Goal: Task Accomplishment & Management: Manage account settings

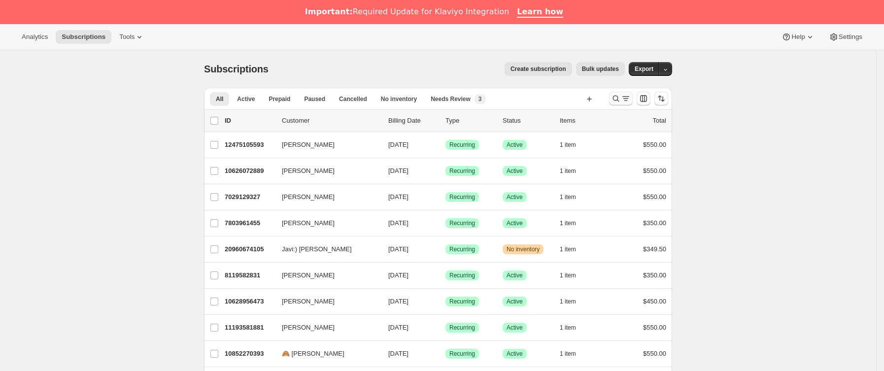
click at [617, 94] on icon "Buscar y filtrar resultados" at bounding box center [616, 99] width 10 height 10
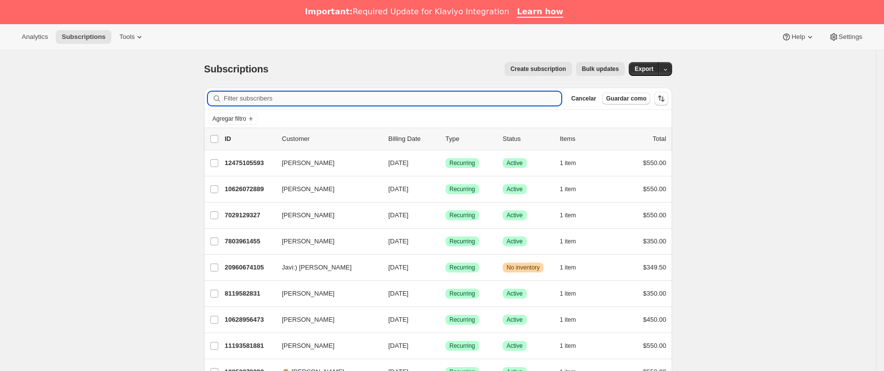
click at [336, 98] on input "Filter subscribers" at bounding box center [393, 99] width 338 height 14
paste input "[EMAIL_ADDRESS][DOMAIN_NAME]"
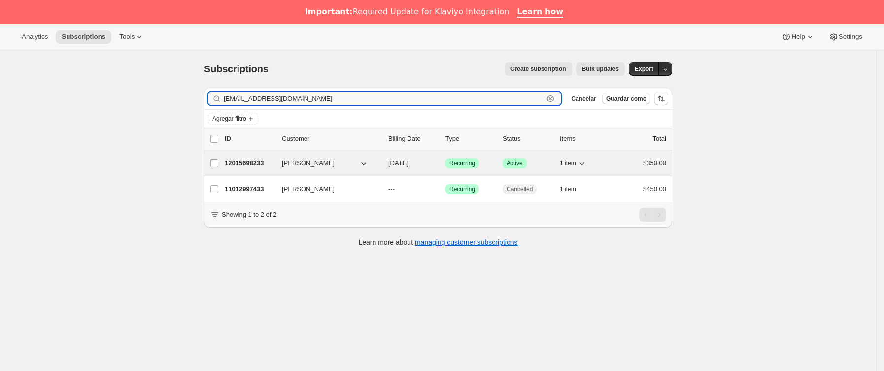
type input "[EMAIL_ADDRESS][DOMAIN_NAME]"
click at [274, 162] on p "12015698233" at bounding box center [249, 163] width 49 height 10
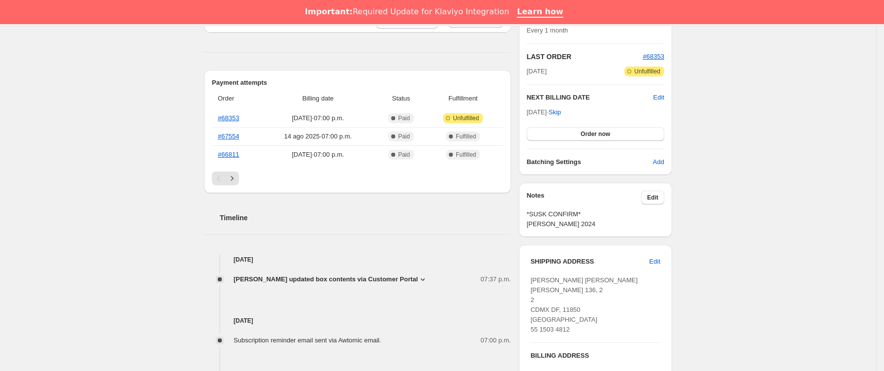
scroll to position [222, 0]
click at [374, 282] on span "[PERSON_NAME] updated box contents via Customer Portal" at bounding box center [326, 278] width 184 height 10
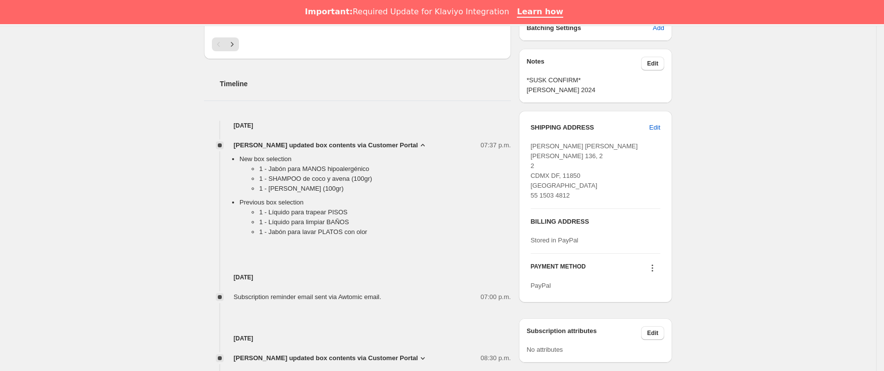
scroll to position [370, 0]
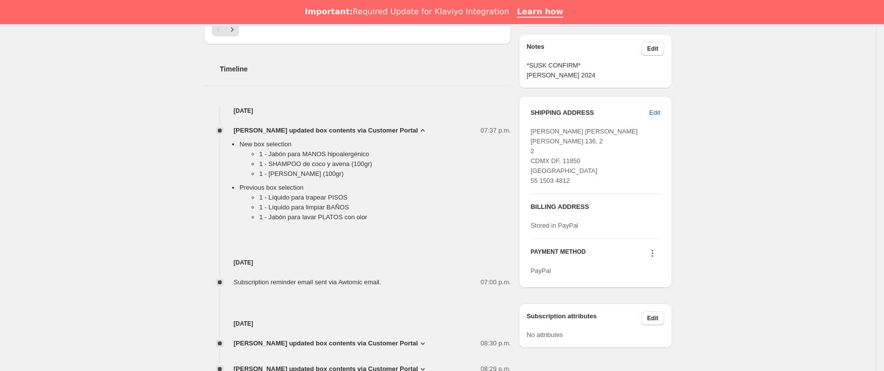
drag, startPoint x: 247, startPoint y: 160, endPoint x: 391, endPoint y: 173, distance: 144.0
click at [391, 173] on ul "1 - Jabón para MANOS hipoalergénico 1 - SHAMPOO de coco y avena (100gr) 1 - SHA…" at bounding box center [374, 166] width 271 height 34
click at [391, 175] on li "1 - [PERSON_NAME] (100gr)" at bounding box center [385, 174] width 252 height 10
drag, startPoint x: 375, startPoint y: 181, endPoint x: 254, endPoint y: 156, distance: 123.8
click at [254, 156] on ul "1 - Jabón para MANOS hipoalergénico 1 - SHAMPOO de coco y avena (100gr) 1 - SHA…" at bounding box center [374, 166] width 271 height 34
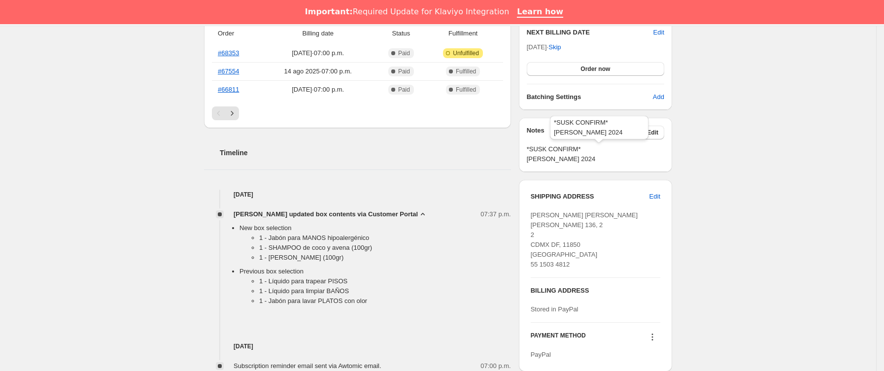
scroll to position [148, 0]
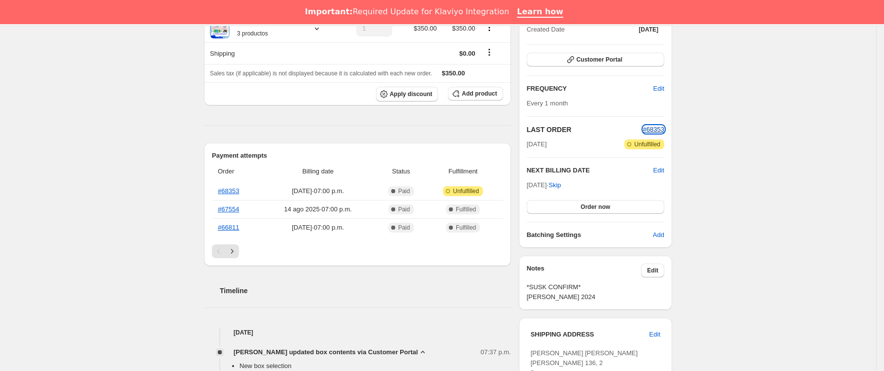
click at [655, 126] on span "#68353" at bounding box center [653, 129] width 21 height 7
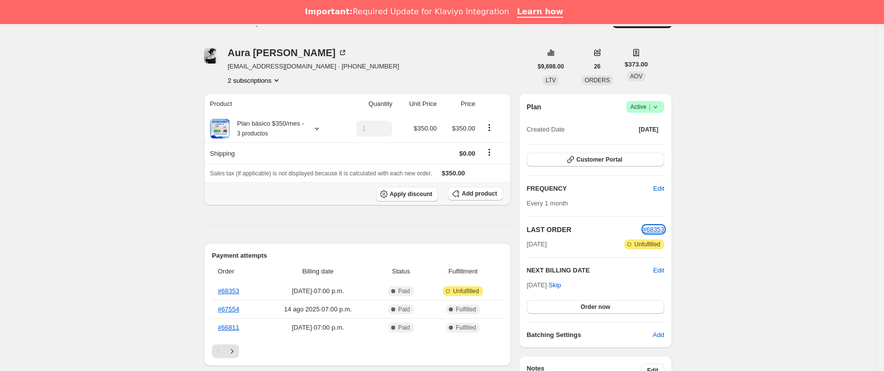
scroll to position [0, 0]
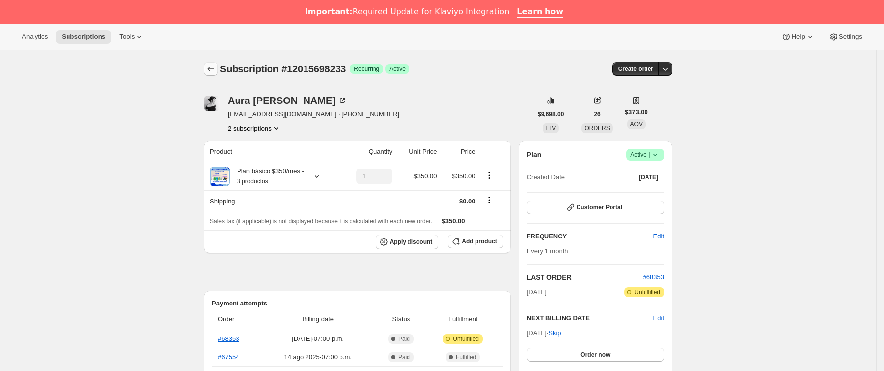
click at [211, 64] on button "Subscriptions" at bounding box center [211, 69] width 14 height 14
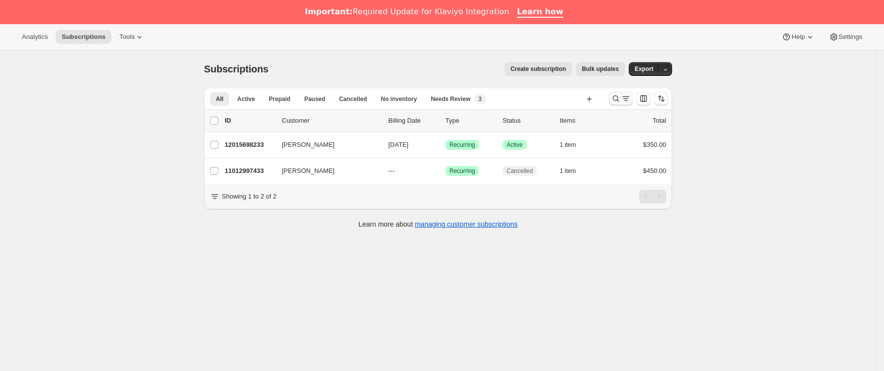
click at [618, 102] on icon "Buscar y filtrar resultados" at bounding box center [616, 99] width 10 height 10
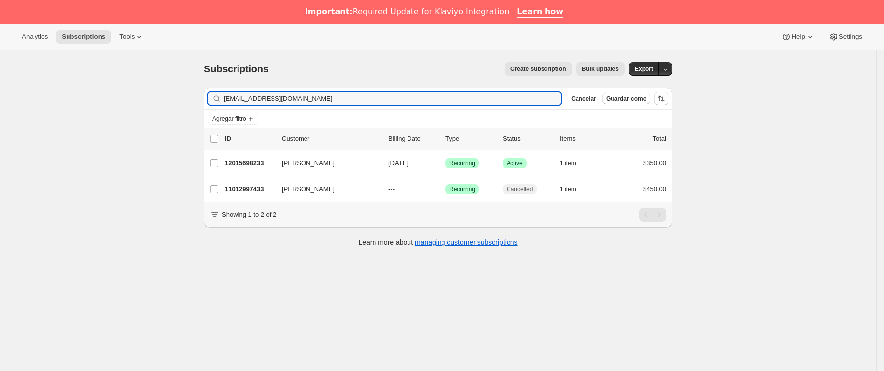
drag, startPoint x: 343, startPoint y: 102, endPoint x: 114, endPoint y: 114, distance: 229.9
click at [114, 114] on div "Subscriptions. Esta página está lista Subscriptions Create subscription Bulk up…" at bounding box center [438, 235] width 876 height 371
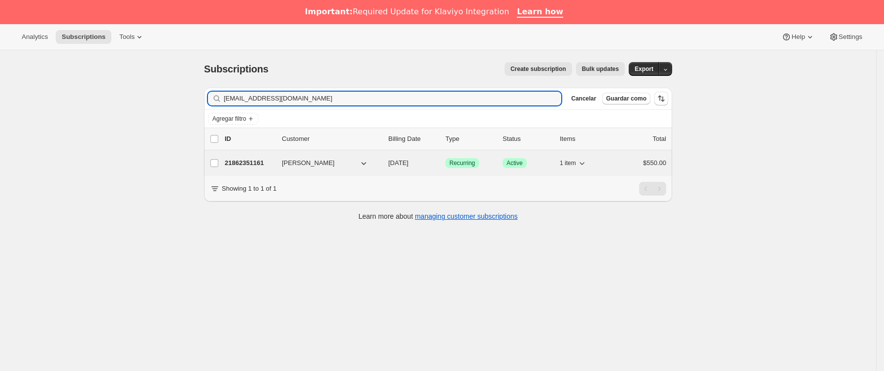
type input "[EMAIL_ADDRESS][DOMAIN_NAME]"
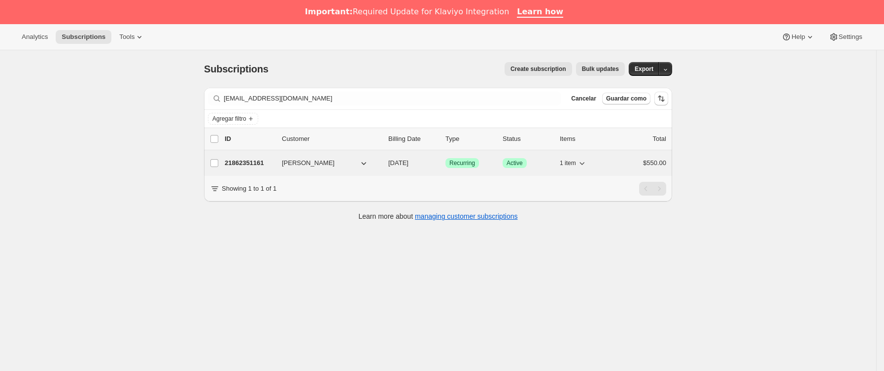
click at [270, 164] on p "21862351161" at bounding box center [249, 163] width 49 height 10
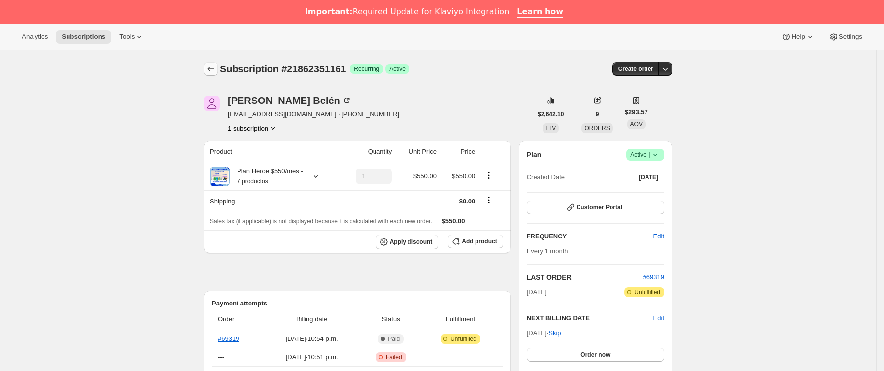
click at [216, 64] on icon "Subscriptions" at bounding box center [211, 69] width 10 height 10
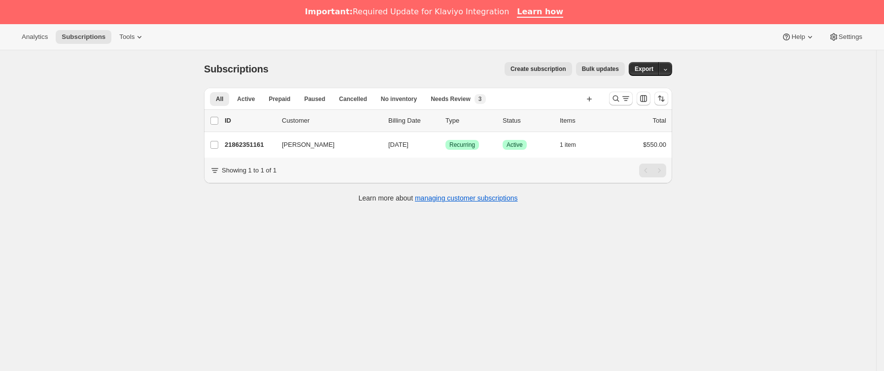
click at [609, 101] on div at bounding box center [638, 99] width 67 height 20
click at [614, 101] on icon "Buscar y filtrar resultados" at bounding box center [616, 99] width 10 height 10
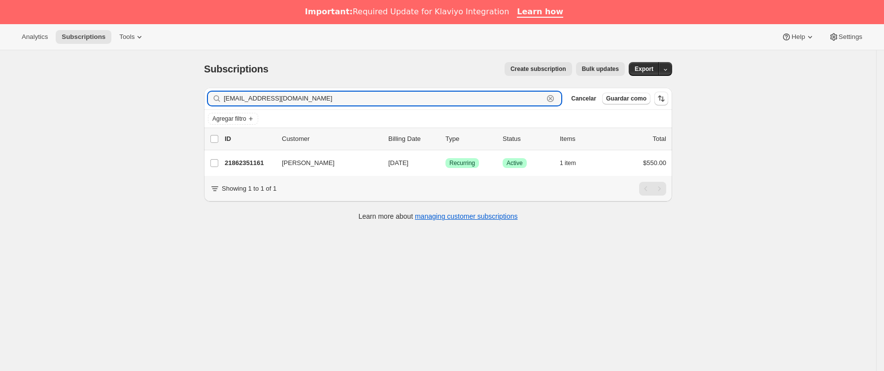
paste input "[PERSON_NAME][EMAIL_ADDRESS][PERSON_NAME][DOMAIN_NAME]"
drag, startPoint x: 279, startPoint y: 107, endPoint x: 166, endPoint y: 109, distance: 113.8
click at [166, 109] on div "Subscriptions. Esta página está lista Subscriptions Create subscription Bulk up…" at bounding box center [438, 235] width 876 height 371
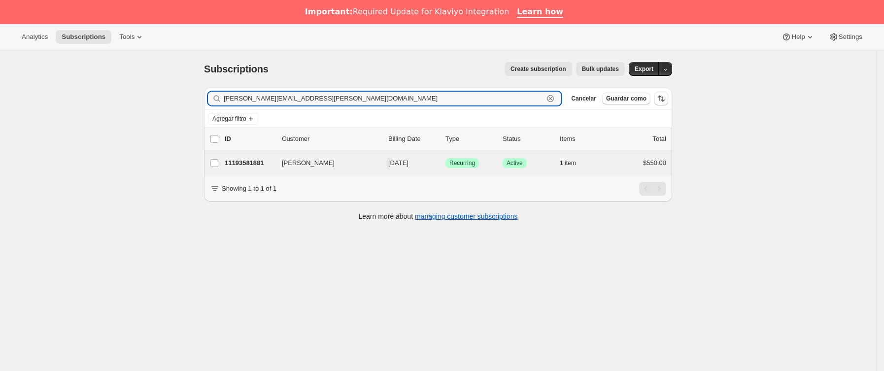
type input "[PERSON_NAME][EMAIL_ADDRESS][PERSON_NAME][DOMAIN_NAME]"
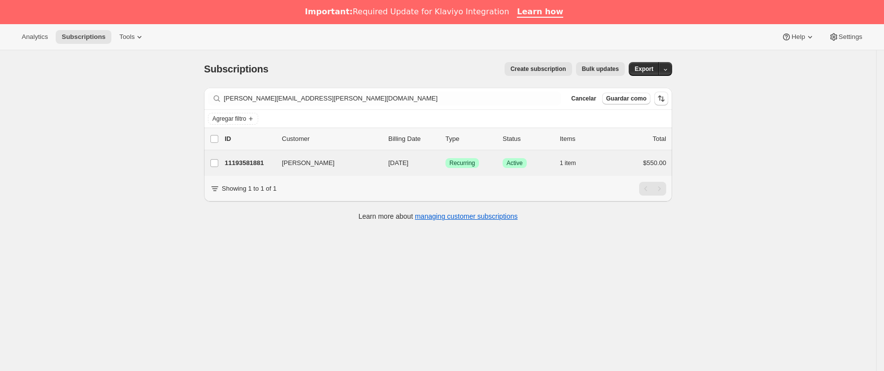
click at [263, 156] on div "[PERSON_NAME] 11193581881 [PERSON_NAME] [DATE] Logrado Recurring Logrado Active…" at bounding box center [438, 163] width 468 height 26
click at [265, 162] on p "11193581881" at bounding box center [249, 163] width 49 height 10
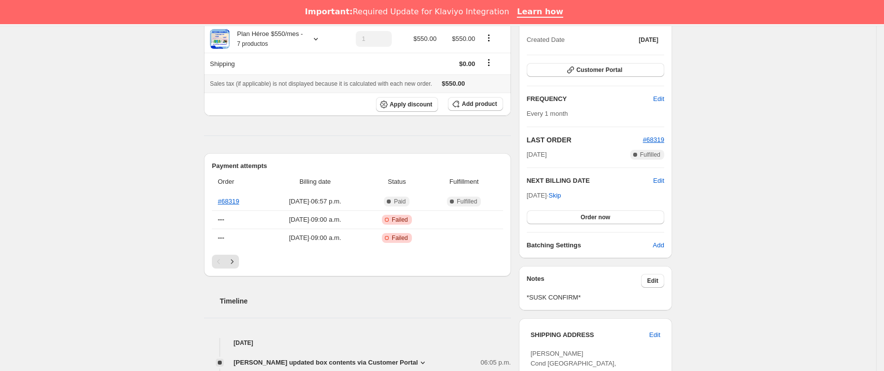
scroll to position [148, 0]
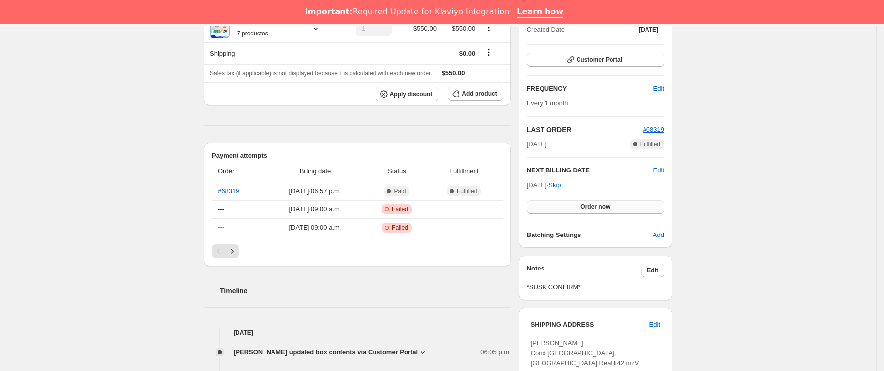
click at [587, 201] on button "Order now" at bounding box center [595, 207] width 137 height 14
click at [587, 201] on button "Click to confirm" at bounding box center [595, 207] width 137 height 14
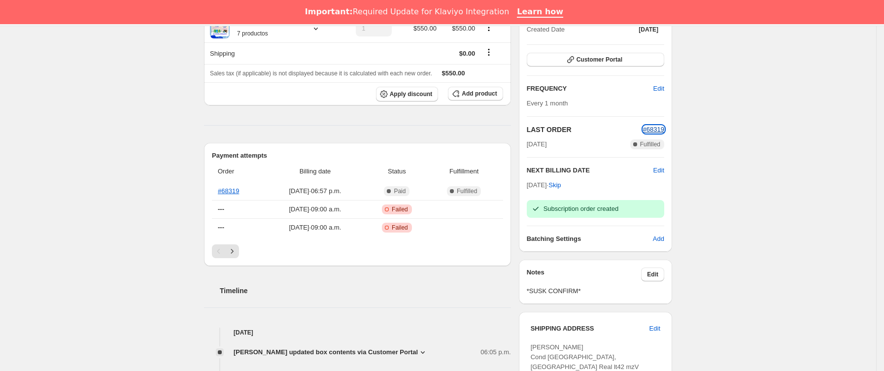
click at [656, 131] on span "#68319" at bounding box center [653, 129] width 21 height 7
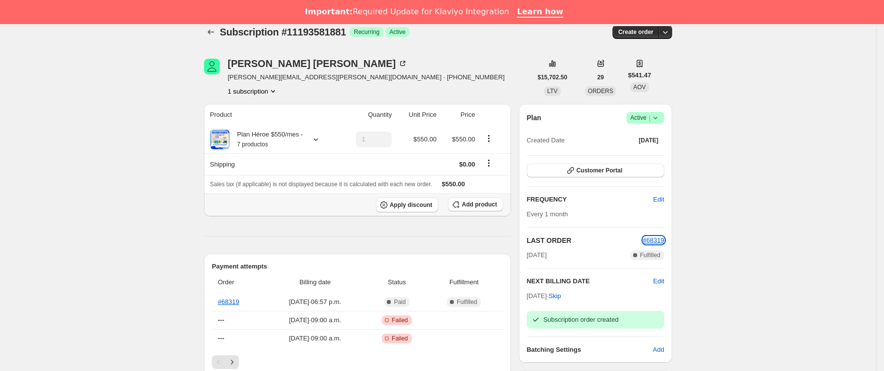
scroll to position [0, 0]
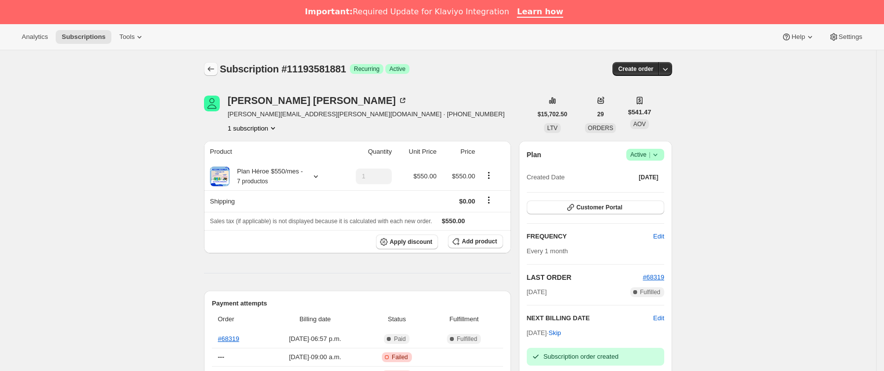
click at [212, 72] on icon "Subscriptions" at bounding box center [211, 69] width 10 height 10
